Goal: Navigation & Orientation: Find specific page/section

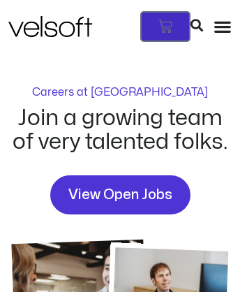
click at [172, 20] on icon at bounding box center [165, 27] width 14 height 14
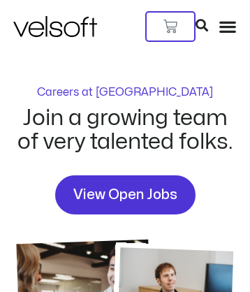
scroll to position [1408, 0]
